Goal: Information Seeking & Learning: Learn about a topic

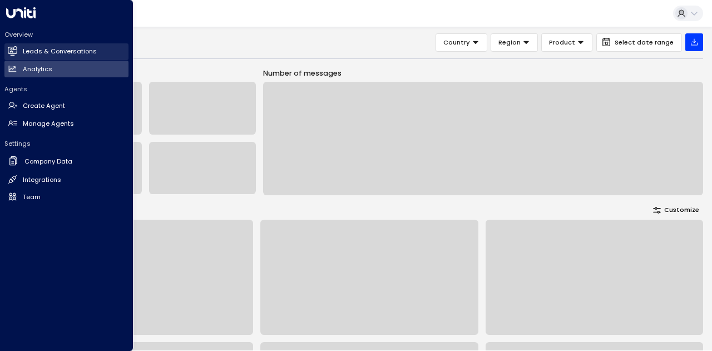
click at [22, 47] on link "Leads & Conversations Leads & Conversations" at bounding box center [66, 51] width 124 height 17
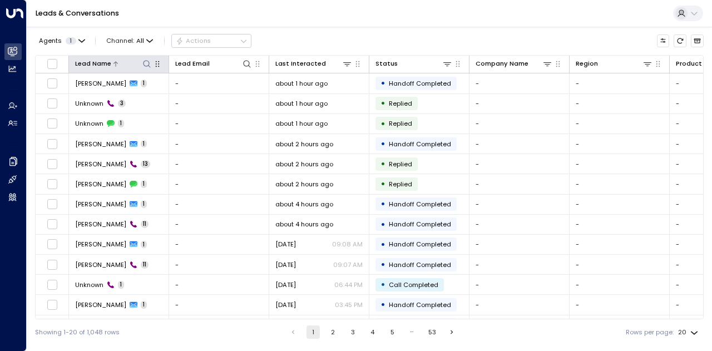
click at [151, 65] on icon at bounding box center [146, 64] width 9 height 9
type input "**********"
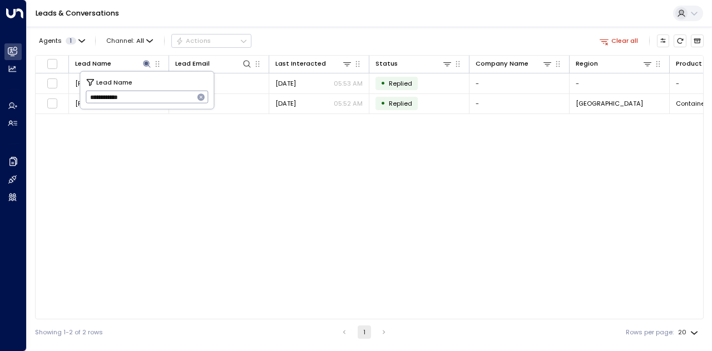
click at [278, 23] on div "Leads & Conversations" at bounding box center [370, 13] width 686 height 27
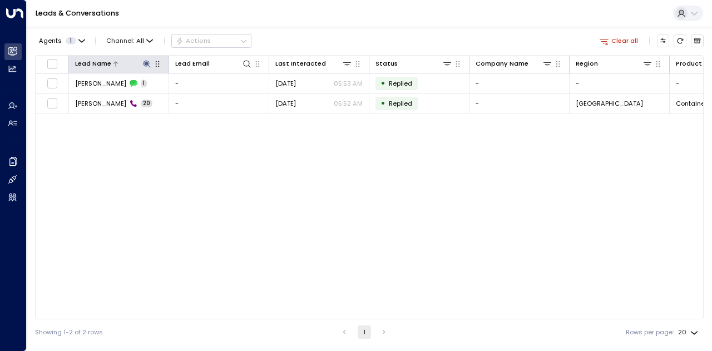
click at [146, 61] on icon at bounding box center [146, 64] width 9 height 9
click at [150, 65] on icon at bounding box center [146, 64] width 9 height 9
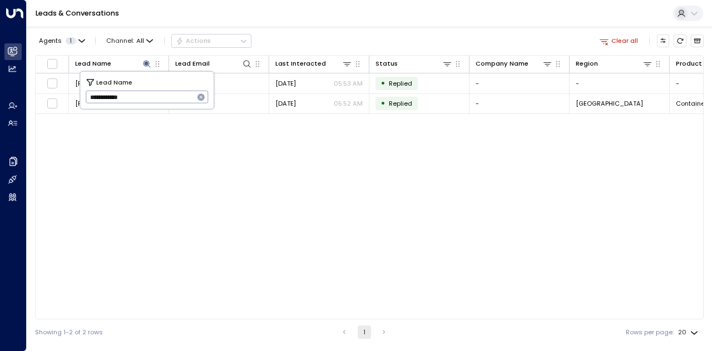
drag, startPoint x: 116, startPoint y: 99, endPoint x: 156, endPoint y: 99, distance: 40.6
click at [156, 99] on input "**********" at bounding box center [140, 97] width 109 height 18
type input "*******"
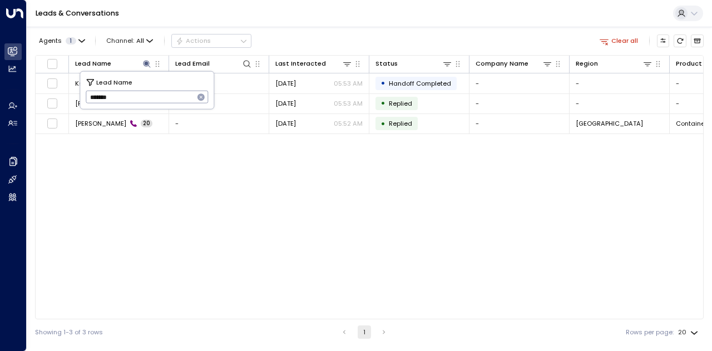
click at [341, 30] on div "Agents 1 Channel: All Actions Clear all Lead Name Lead Email Last Interacted St…" at bounding box center [369, 186] width 669 height 318
drag, startPoint x: 99, startPoint y: 85, endPoint x: 466, endPoint y: 237, distance: 398.1
click at [466, 237] on div "Lead Name Lead Email Last Interacted Status Company Name Region Product # of pe…" at bounding box center [369, 187] width 669 height 264
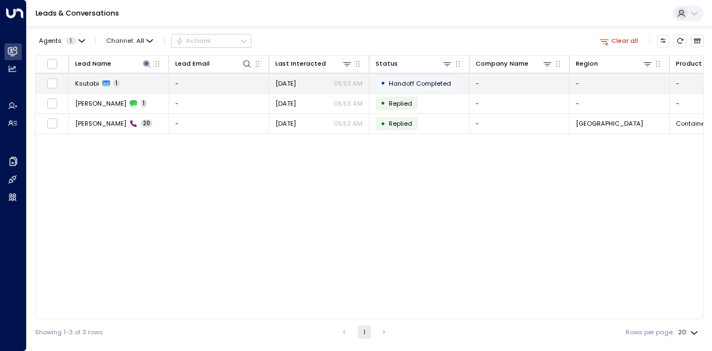
click at [96, 82] on span "Ksutabi" at bounding box center [87, 83] width 24 height 9
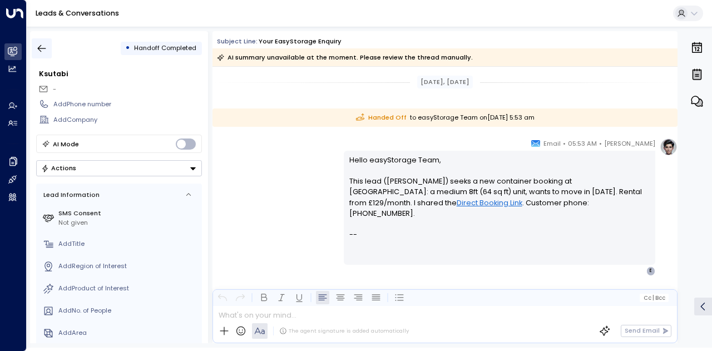
click at [43, 45] on icon "button" at bounding box center [41, 48] width 11 height 11
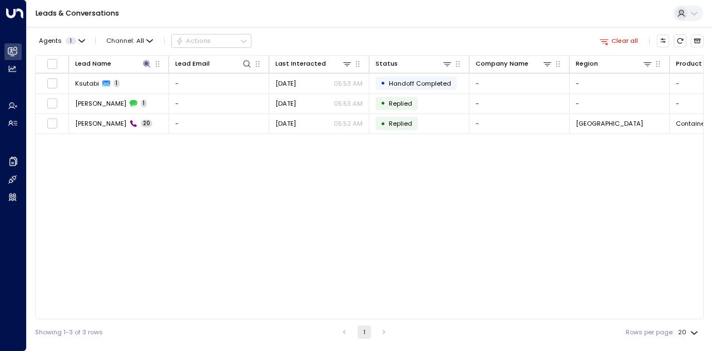
drag, startPoint x: 315, startPoint y: 316, endPoint x: 411, endPoint y: 314, distance: 96.3
click at [411, 314] on div "Lead Name Lead Email Last Interacted Status Company Name Region Product # of pe…" at bounding box center [369, 187] width 669 height 264
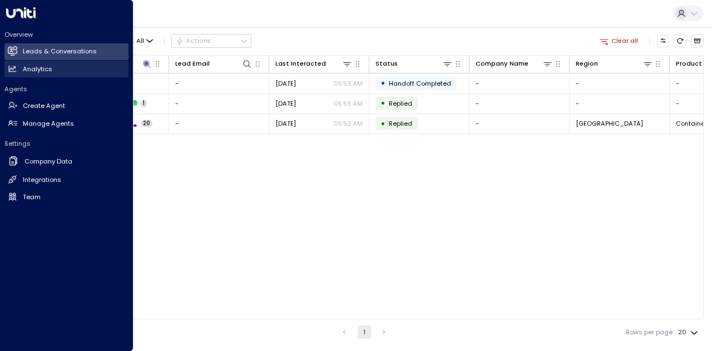
click at [37, 70] on h2 "Analytics" at bounding box center [38, 69] width 30 height 9
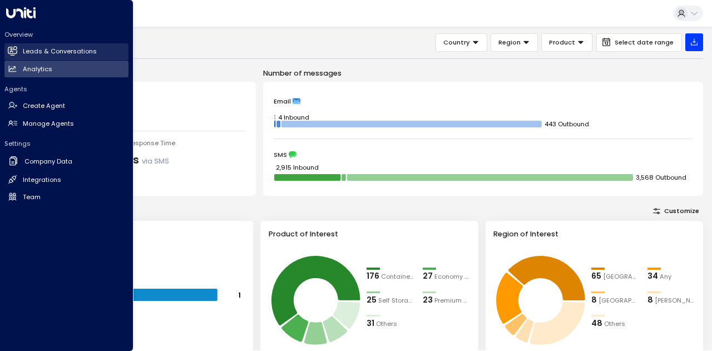
click at [11, 52] on icon at bounding box center [13, 50] width 7 height 9
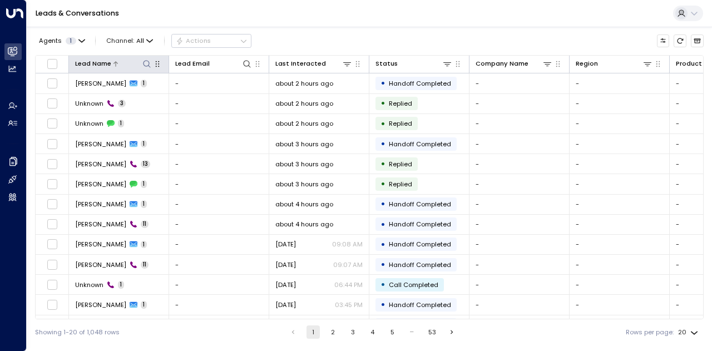
click at [151, 62] on icon at bounding box center [146, 64] width 9 height 9
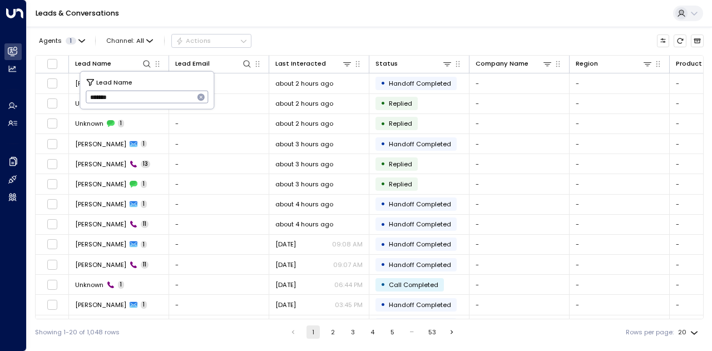
type input "*******"
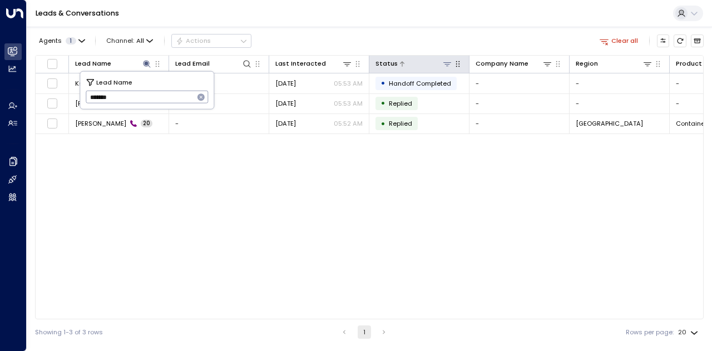
click at [446, 66] on icon at bounding box center [447, 64] width 9 height 9
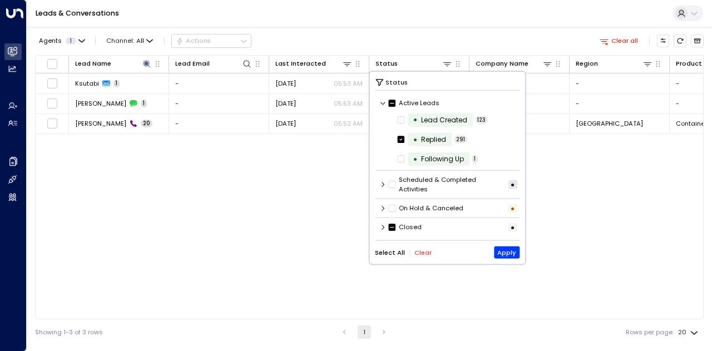
click at [382, 228] on icon at bounding box center [383, 227] width 7 height 7
click at [381, 208] on icon at bounding box center [383, 208] width 7 height 7
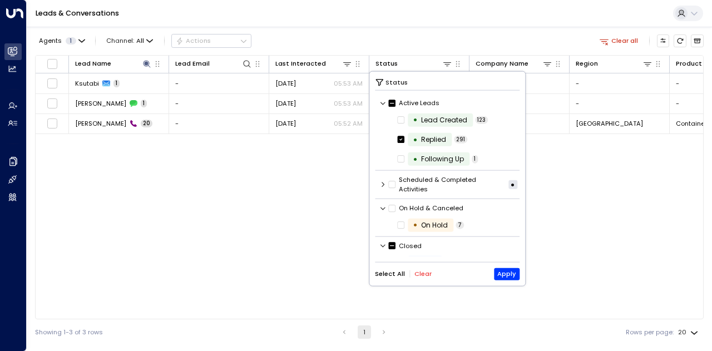
click at [381, 208] on icon at bounding box center [383, 208] width 7 height 7
click at [382, 227] on icon at bounding box center [383, 227] width 7 height 7
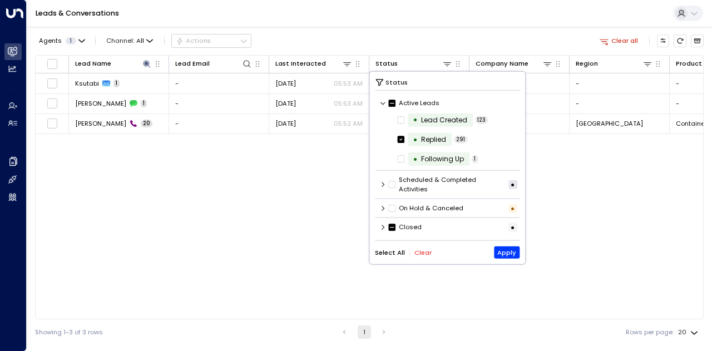
click at [380, 181] on icon at bounding box center [383, 184] width 7 height 7
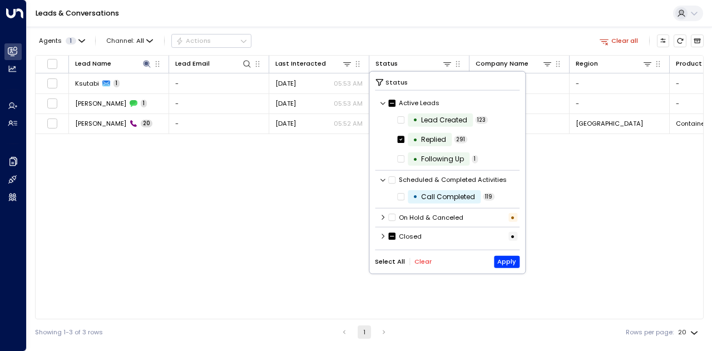
click at [382, 181] on icon at bounding box center [383, 179] width 7 height 7
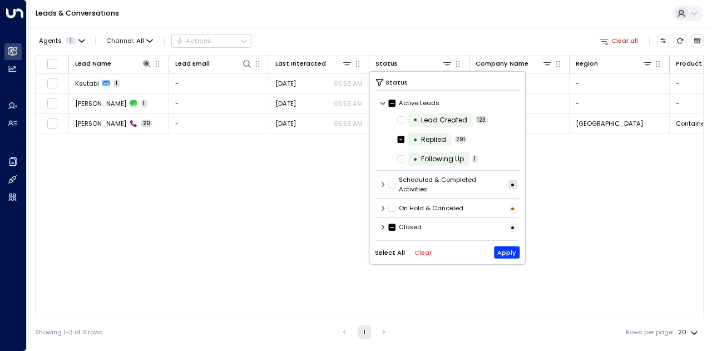
click at [383, 227] on icon at bounding box center [383, 227] width 3 height 5
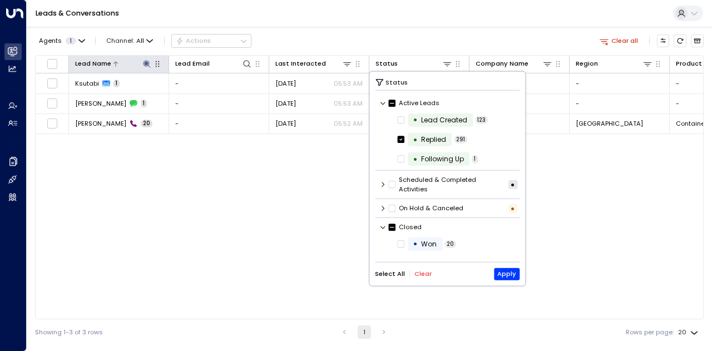
click at [147, 65] on icon at bounding box center [146, 64] width 9 height 9
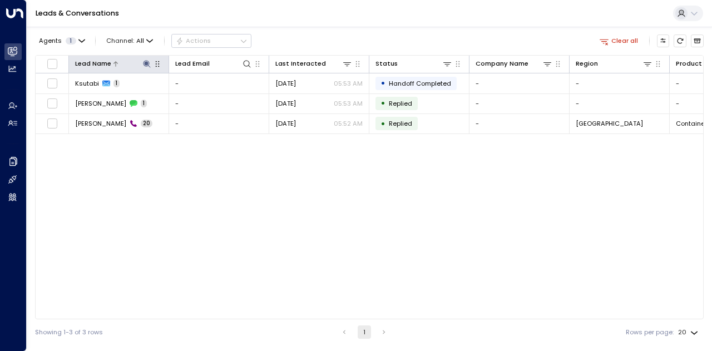
click at [148, 64] on icon at bounding box center [146, 63] width 7 height 7
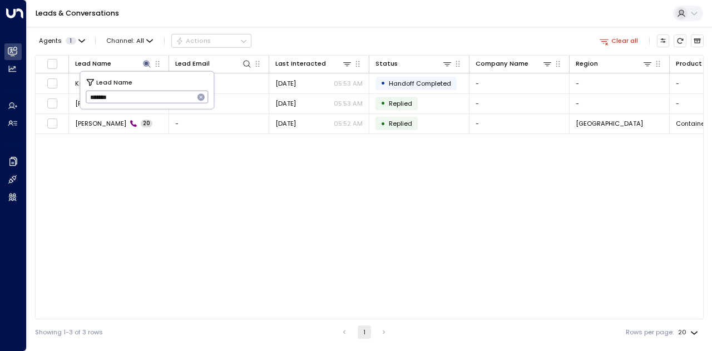
click at [199, 95] on icon "button" at bounding box center [201, 97] width 7 height 7
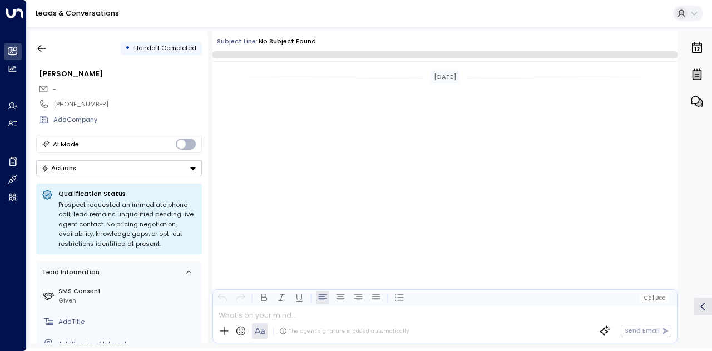
scroll to position [377, 0]
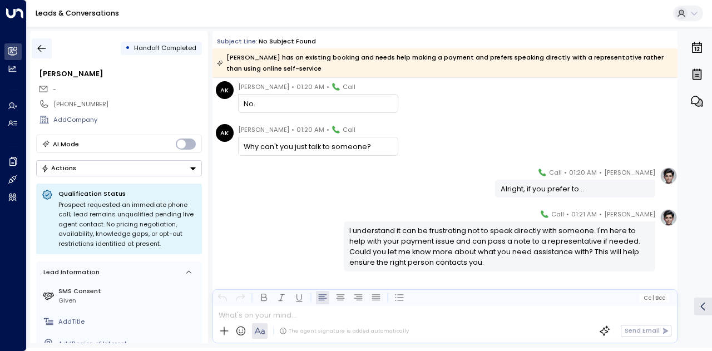
click at [42, 42] on button "button" at bounding box center [42, 48] width 20 height 20
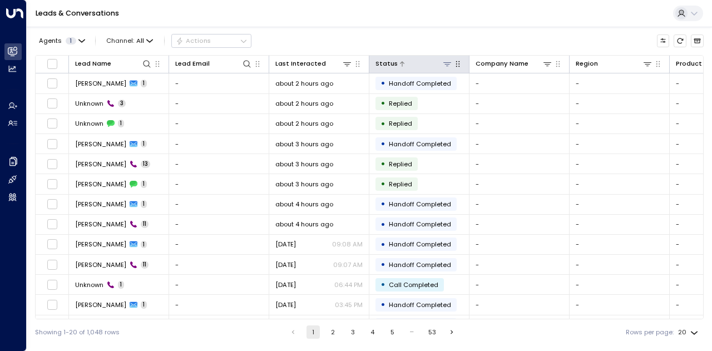
click at [445, 67] on icon at bounding box center [447, 64] width 9 height 9
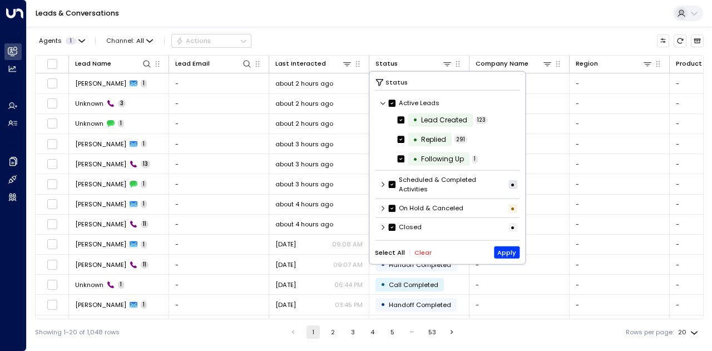
click at [384, 225] on icon at bounding box center [383, 227] width 7 height 7
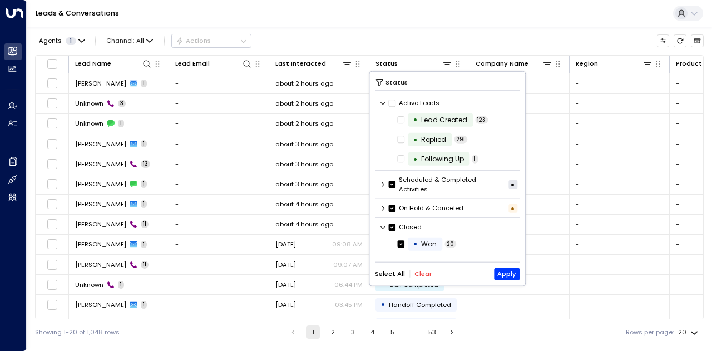
click at [396, 183] on label "Scheduled & Completed Activities" at bounding box center [447, 184] width 117 height 19
click at [503, 274] on button "Apply" at bounding box center [507, 274] width 26 height 12
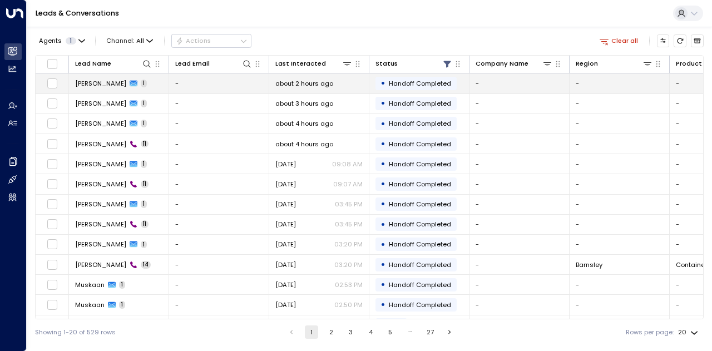
click at [99, 87] on span "[PERSON_NAME]" at bounding box center [100, 83] width 51 height 9
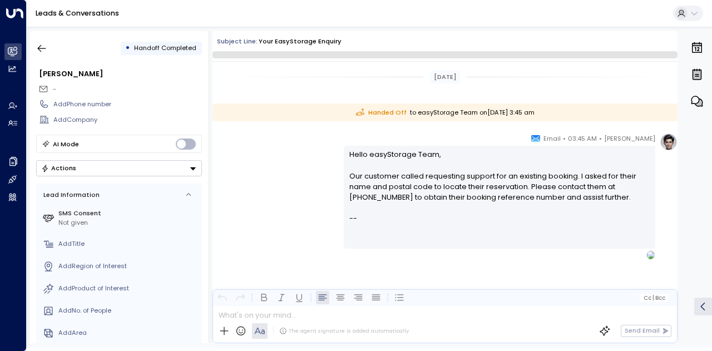
scroll to position [4, 0]
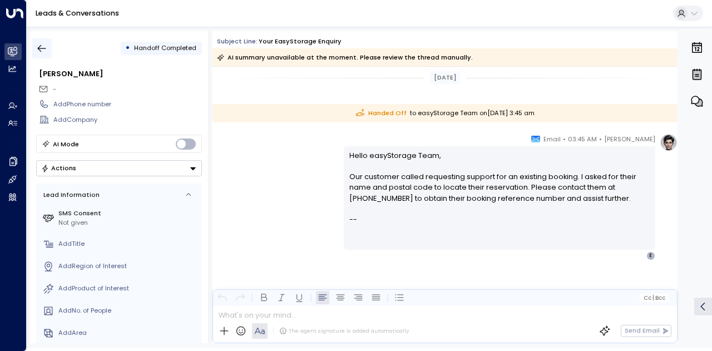
click at [45, 48] on icon "button" at bounding box center [42, 48] width 8 height 7
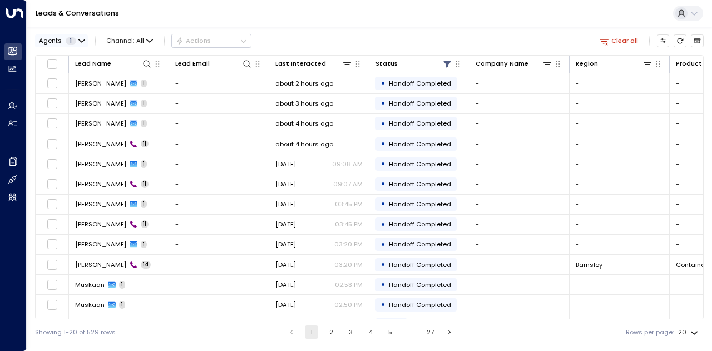
click at [78, 43] on icon "button" at bounding box center [81, 41] width 7 height 7
click at [142, 41] on div at bounding box center [356, 175] width 712 height 351
click at [148, 41] on icon "button" at bounding box center [149, 41] width 7 height 7
click at [308, 35] on div at bounding box center [356, 175] width 712 height 351
click at [144, 65] on icon at bounding box center [146, 64] width 9 height 9
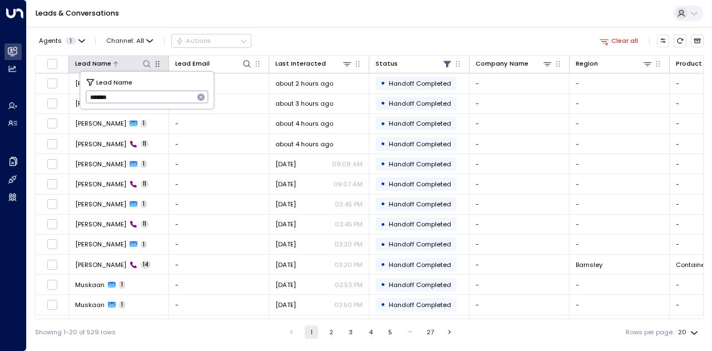
type input "*******"
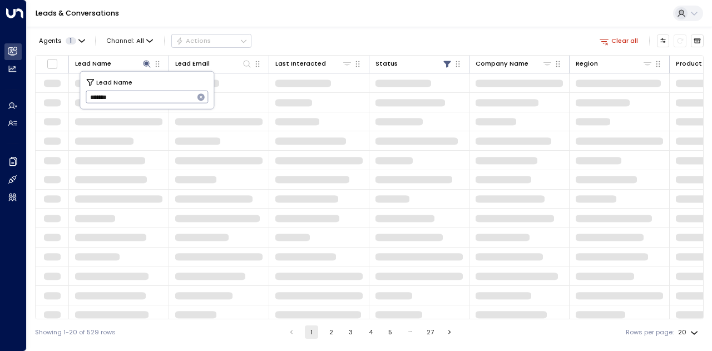
click at [433, 36] on div "Agents 1 Channel: All Actions Clear all" at bounding box center [369, 40] width 669 height 19
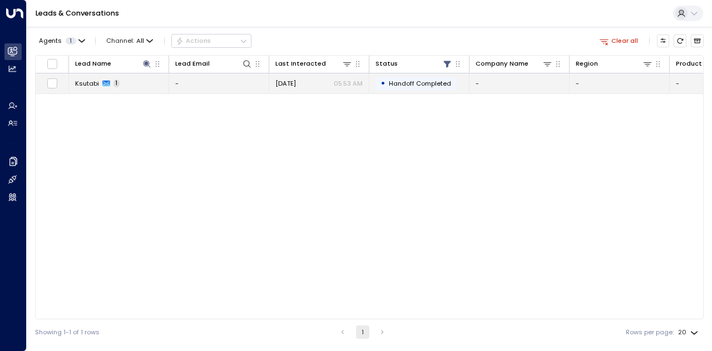
click at [440, 82] on span "Handoff Completed" at bounding box center [420, 83] width 62 height 9
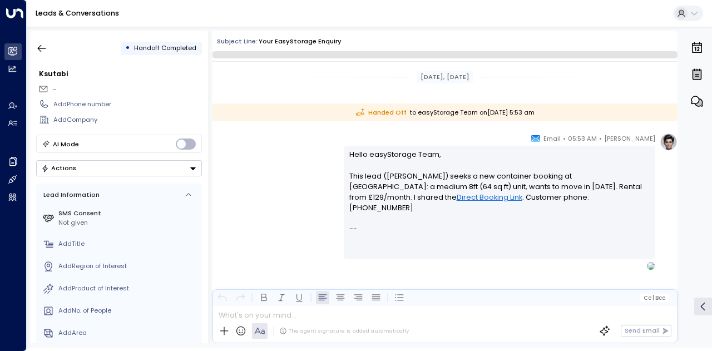
scroll to position [4, 0]
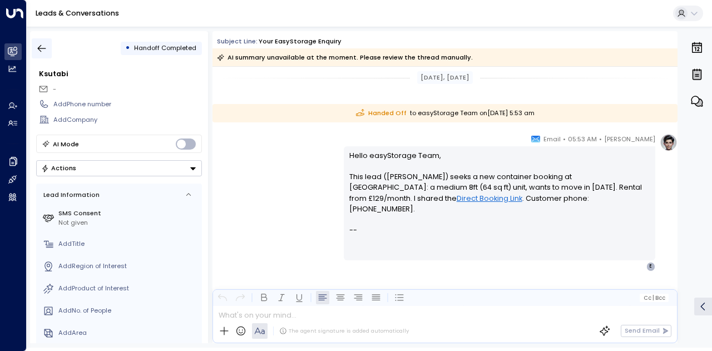
click at [42, 48] on icon "button" at bounding box center [42, 48] width 8 height 7
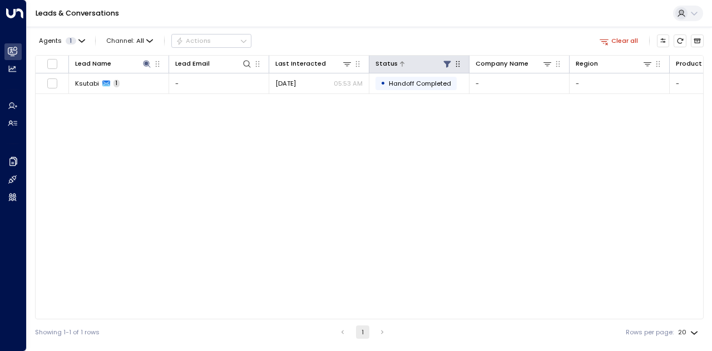
click at [446, 67] on icon at bounding box center [447, 64] width 9 height 9
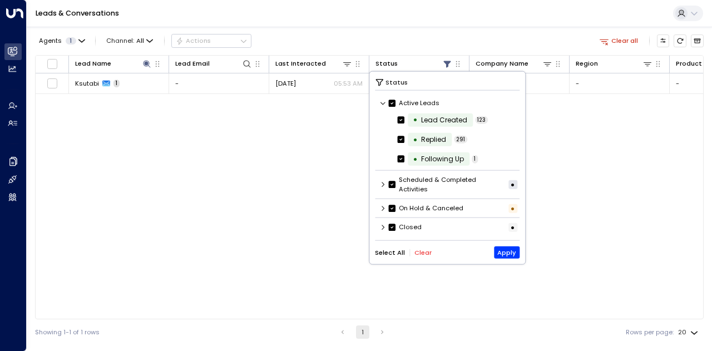
click at [383, 228] on icon at bounding box center [383, 227] width 3 height 5
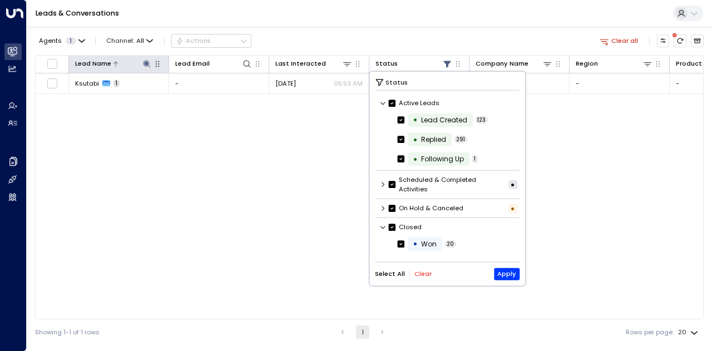
click at [147, 64] on icon at bounding box center [146, 63] width 7 height 7
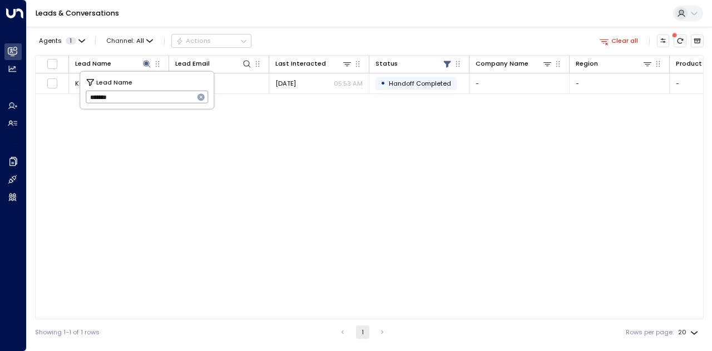
click at [228, 148] on div "Lead Name Lead Email Last Interacted Status Company Name Region Product # of pe…" at bounding box center [369, 187] width 669 height 264
click at [148, 64] on icon at bounding box center [146, 63] width 7 height 7
click at [367, 200] on div "Lead Name Lead Email Last Interacted Status Company Name Region Product # of pe…" at bounding box center [369, 187] width 669 height 264
click at [146, 63] on icon at bounding box center [146, 63] width 7 height 7
click at [194, 169] on div "Lead Name Lead Email Last Interacted Status Company Name Region Product # of pe…" at bounding box center [369, 187] width 669 height 264
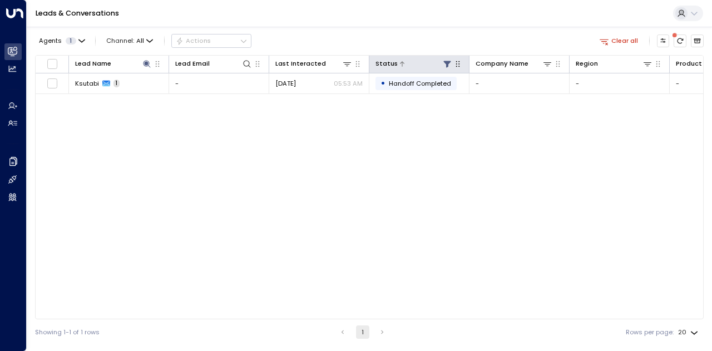
click at [445, 63] on icon at bounding box center [447, 64] width 7 height 7
click at [459, 64] on icon "button" at bounding box center [458, 64] width 4 height 6
click at [609, 42] on icon "button" at bounding box center [604, 41] width 10 height 10
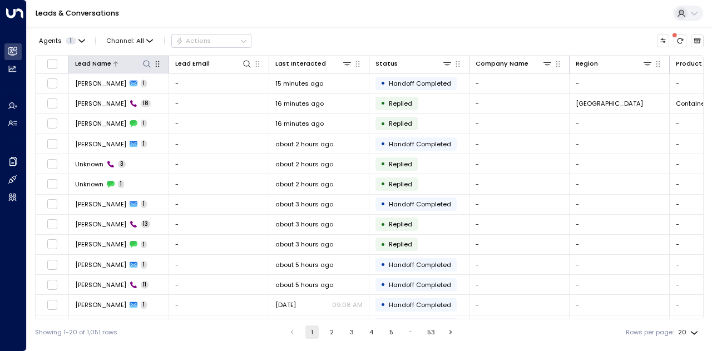
click at [147, 63] on icon at bounding box center [146, 64] width 9 height 9
type input "*******"
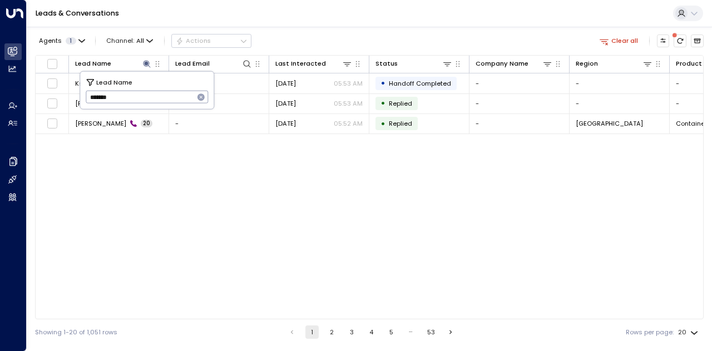
click at [402, 32] on div "Agents 1 Channel: All Actions Clear all" at bounding box center [369, 40] width 669 height 19
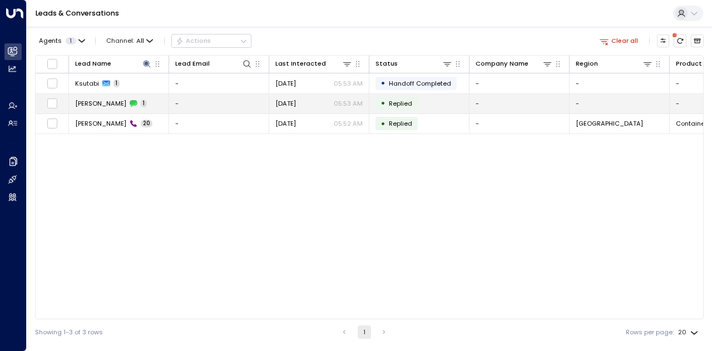
click at [100, 102] on span "[PERSON_NAME]" at bounding box center [100, 103] width 51 height 9
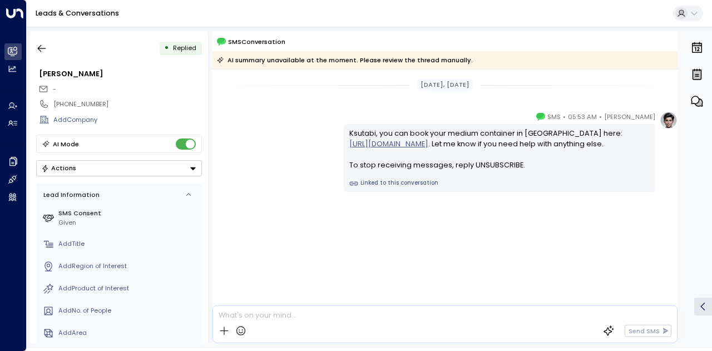
click at [429, 145] on link "[URL][DOMAIN_NAME]" at bounding box center [389, 144] width 79 height 11
click at [45, 46] on icon "button" at bounding box center [41, 48] width 11 height 11
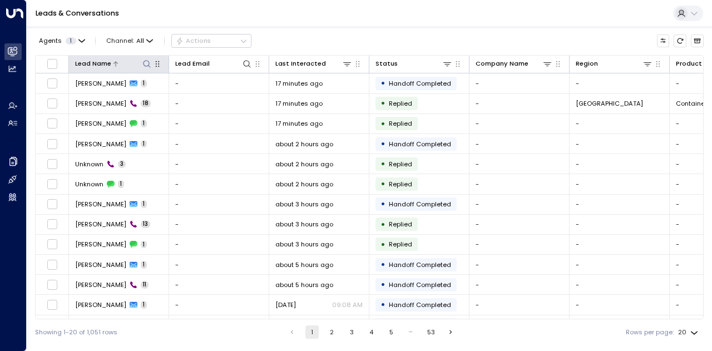
click at [144, 63] on icon at bounding box center [146, 64] width 9 height 9
type input "*******"
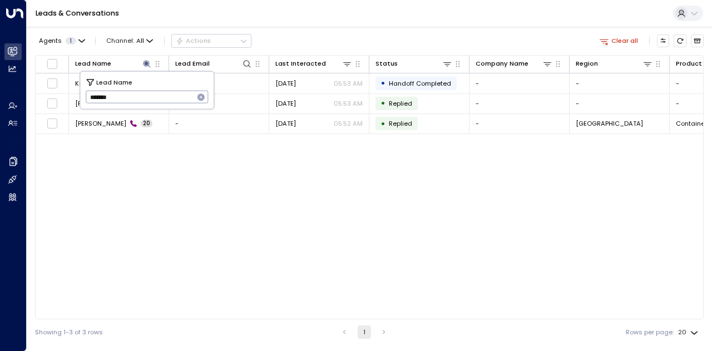
click at [300, 38] on div "Agents 1 Channel: All Actions Clear all" at bounding box center [369, 40] width 669 height 19
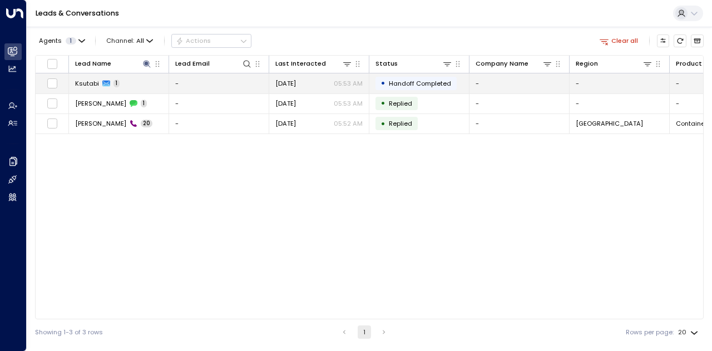
click at [83, 82] on span "Ksutabi" at bounding box center [87, 83] width 24 height 9
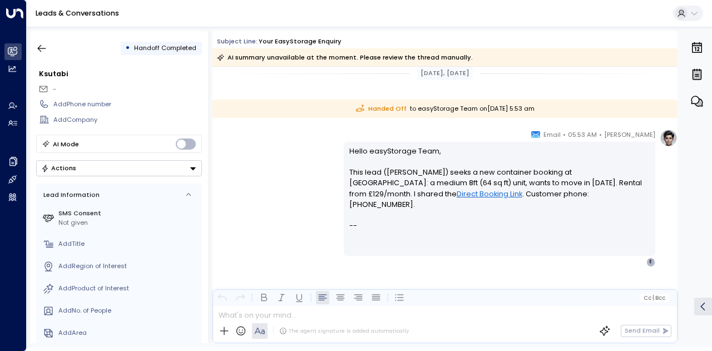
scroll to position [10, 0]
